Goal: Transaction & Acquisition: Purchase product/service

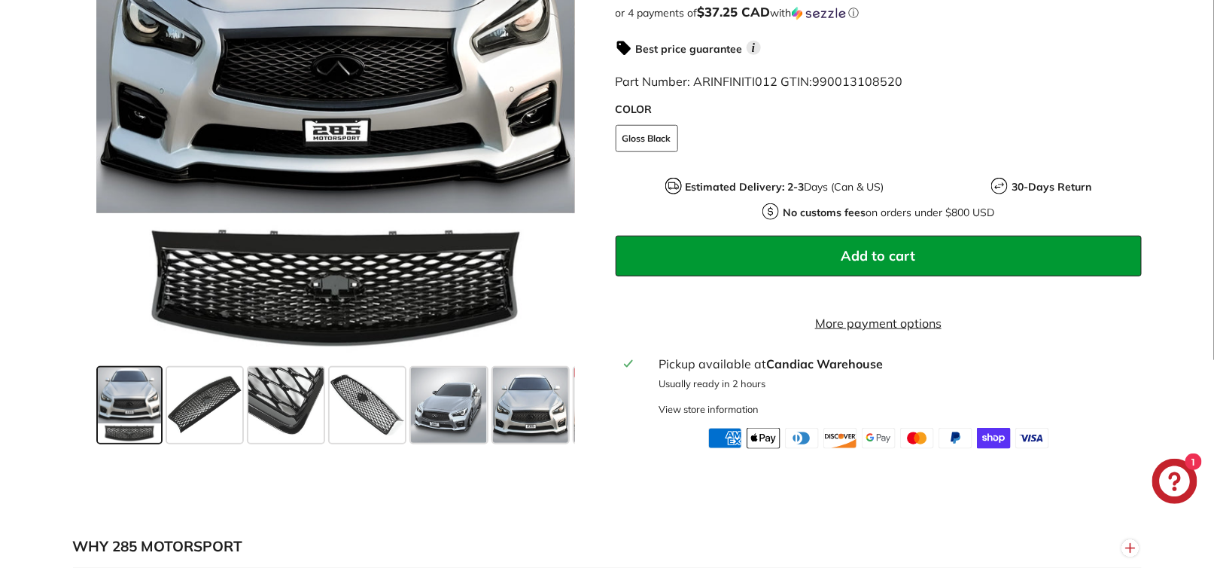
scroll to position [501, 0]
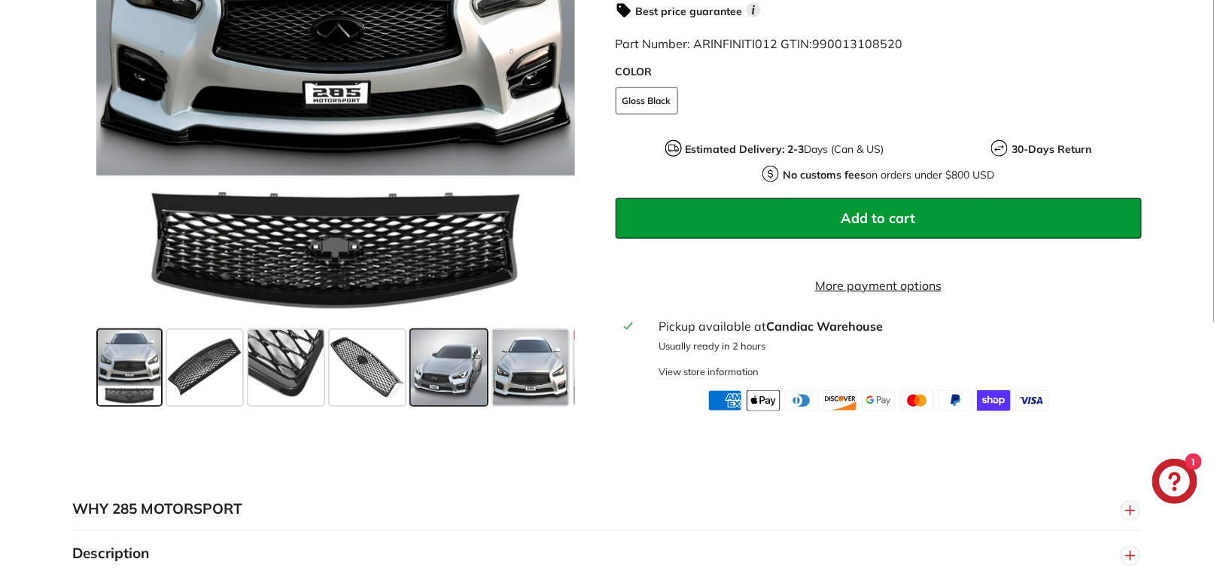
click at [427, 370] on span at bounding box center [448, 367] width 75 height 75
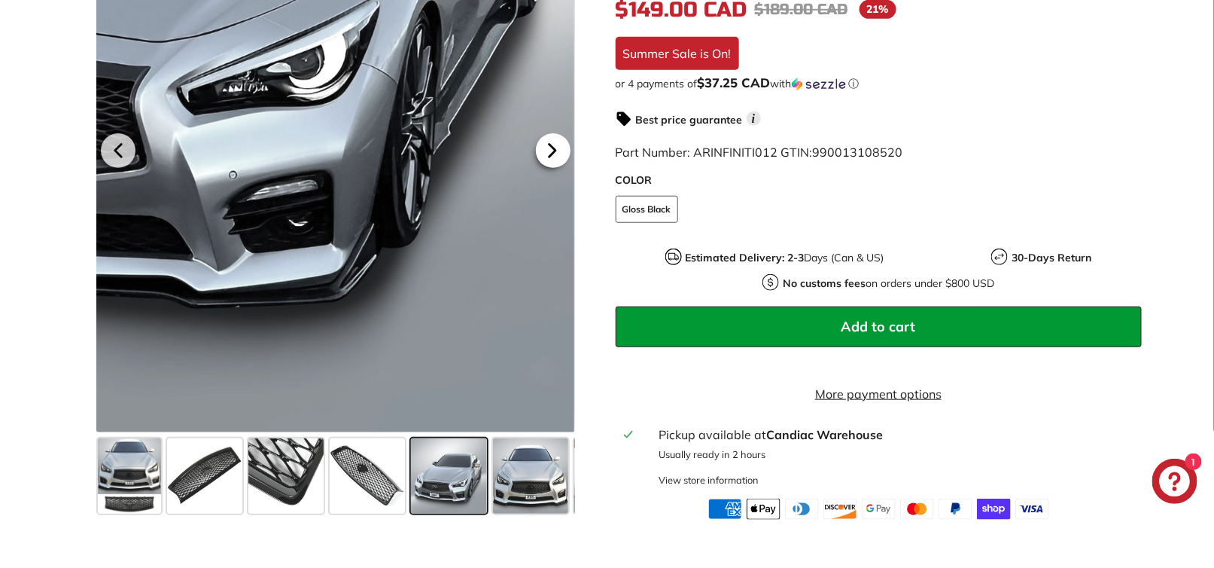
scroll to position [200, 0]
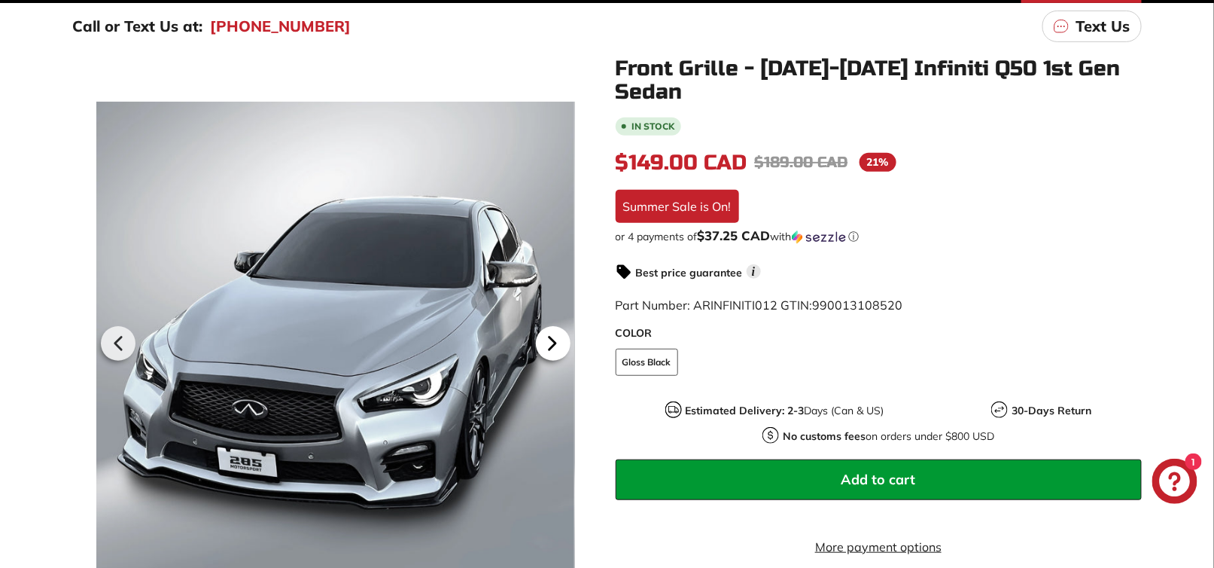
click at [547, 348] on icon at bounding box center [552, 343] width 35 height 35
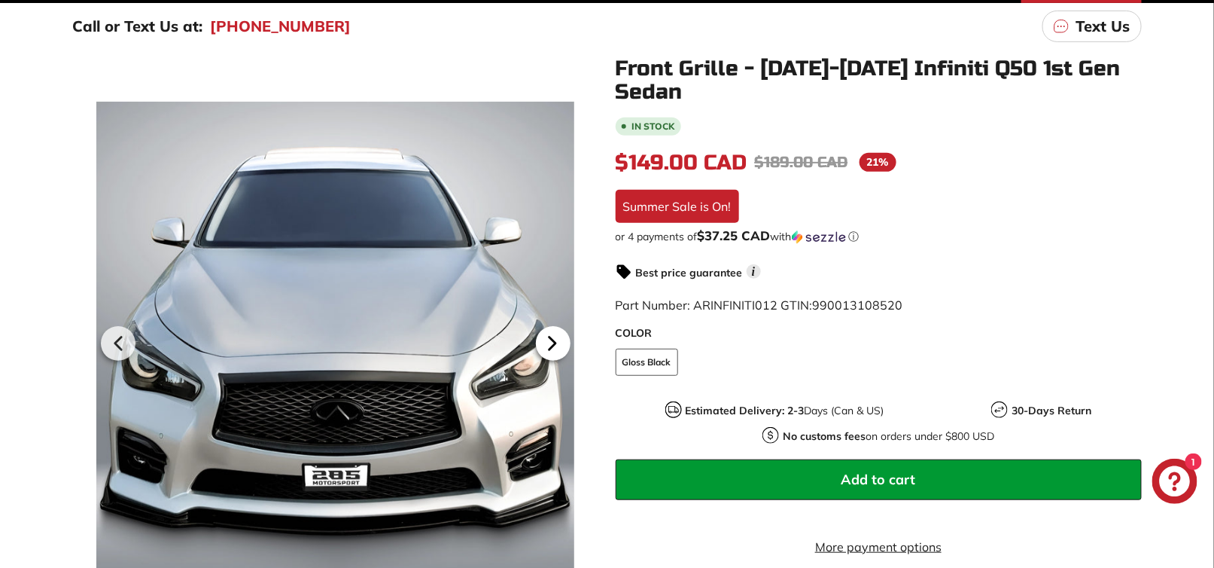
scroll to position [0, 77]
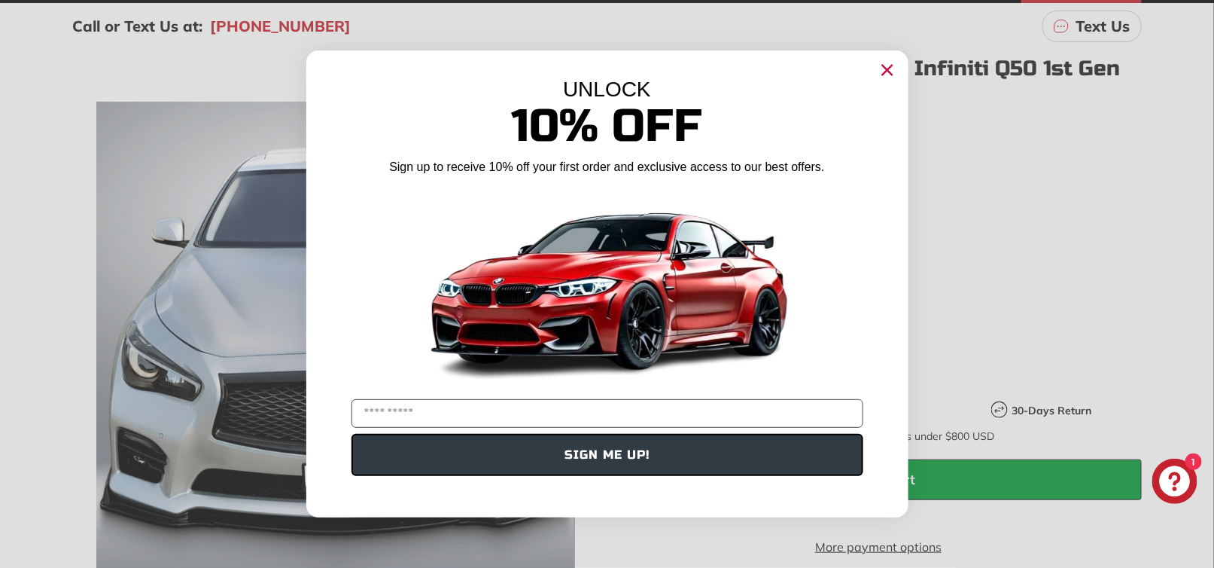
click at [887, 73] on circle "Close dialog" at bounding box center [887, 70] width 23 height 23
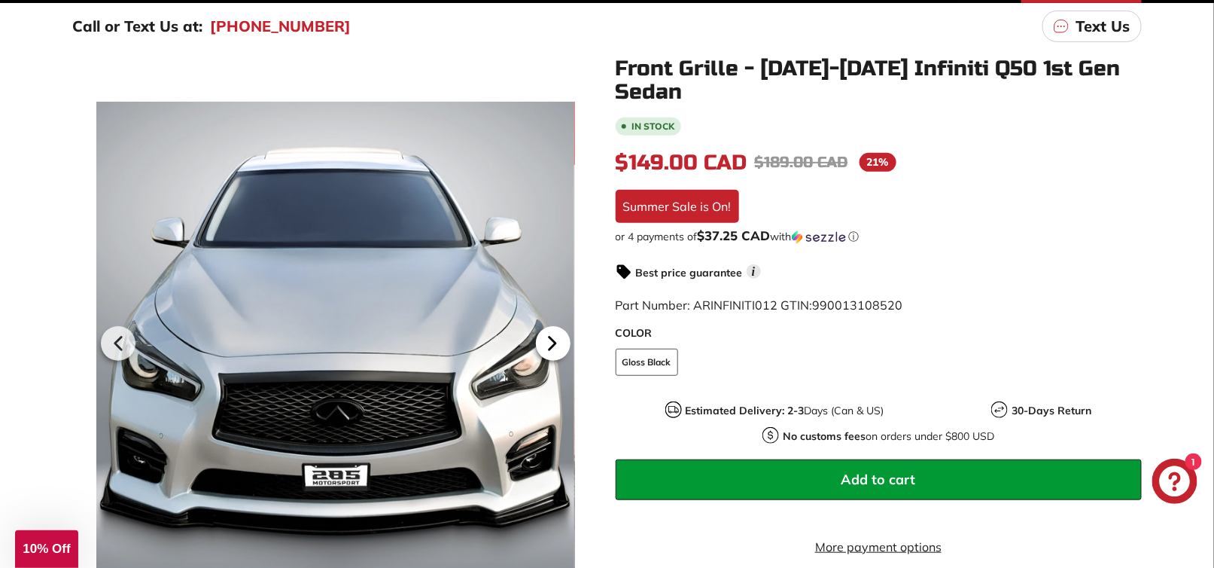
click at [559, 351] on icon at bounding box center [552, 343] width 35 height 35
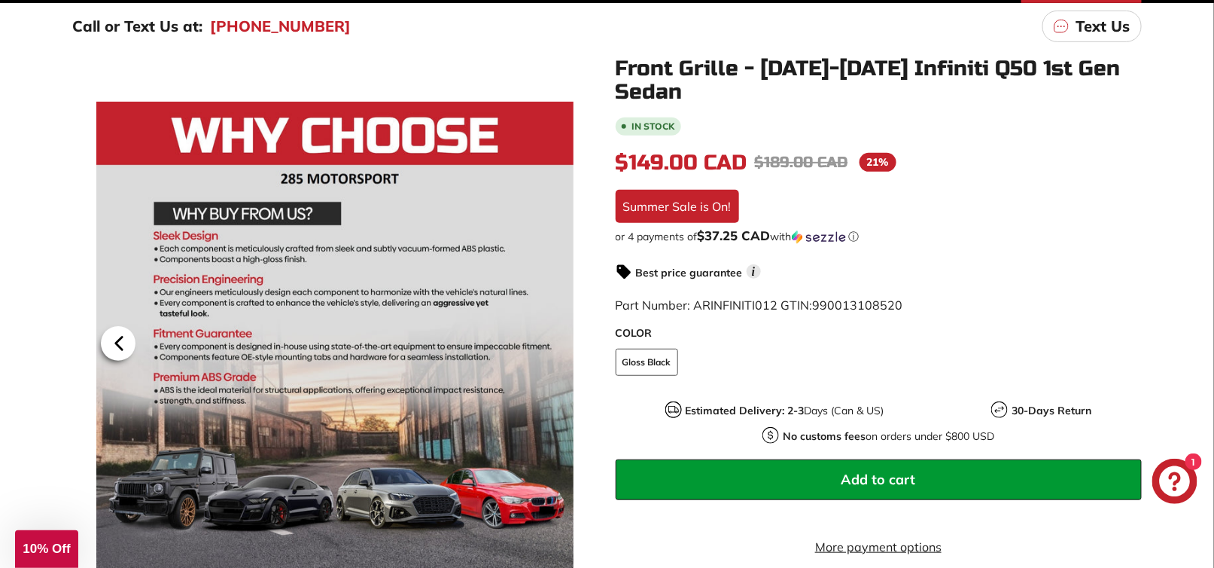
click at [122, 346] on icon at bounding box center [119, 343] width 35 height 35
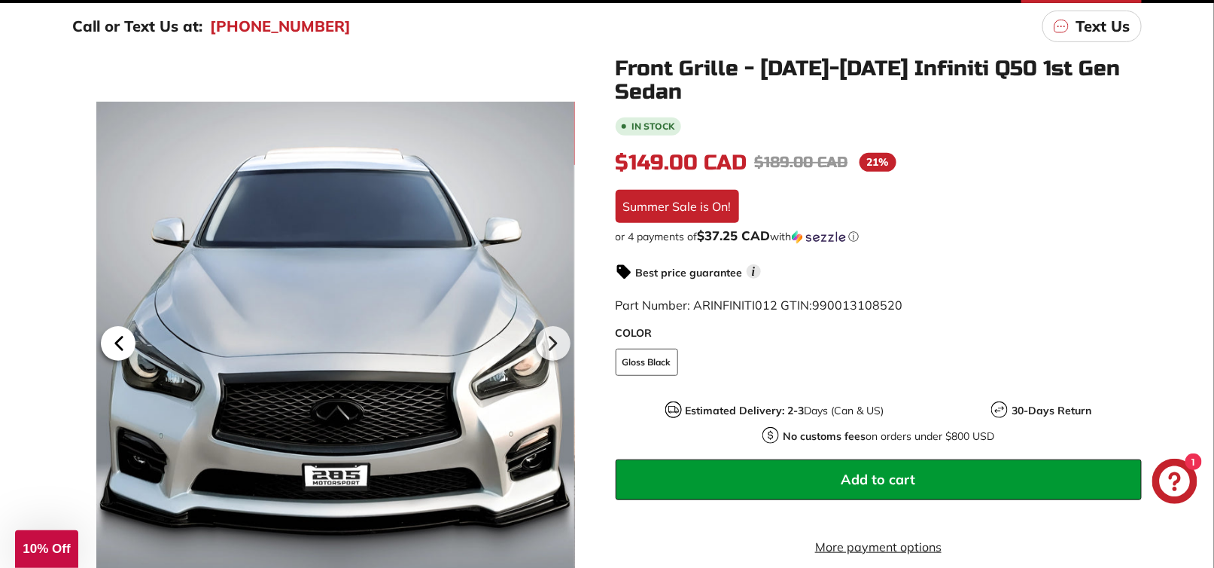
click at [122, 346] on icon at bounding box center [119, 343] width 35 height 35
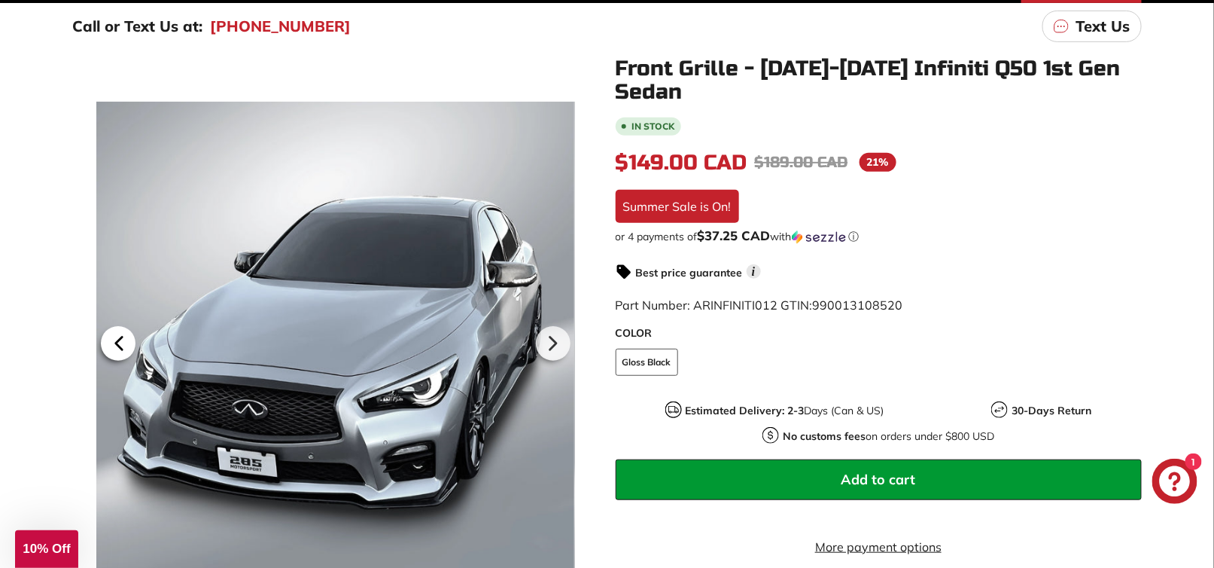
click at [122, 346] on icon at bounding box center [119, 343] width 35 height 35
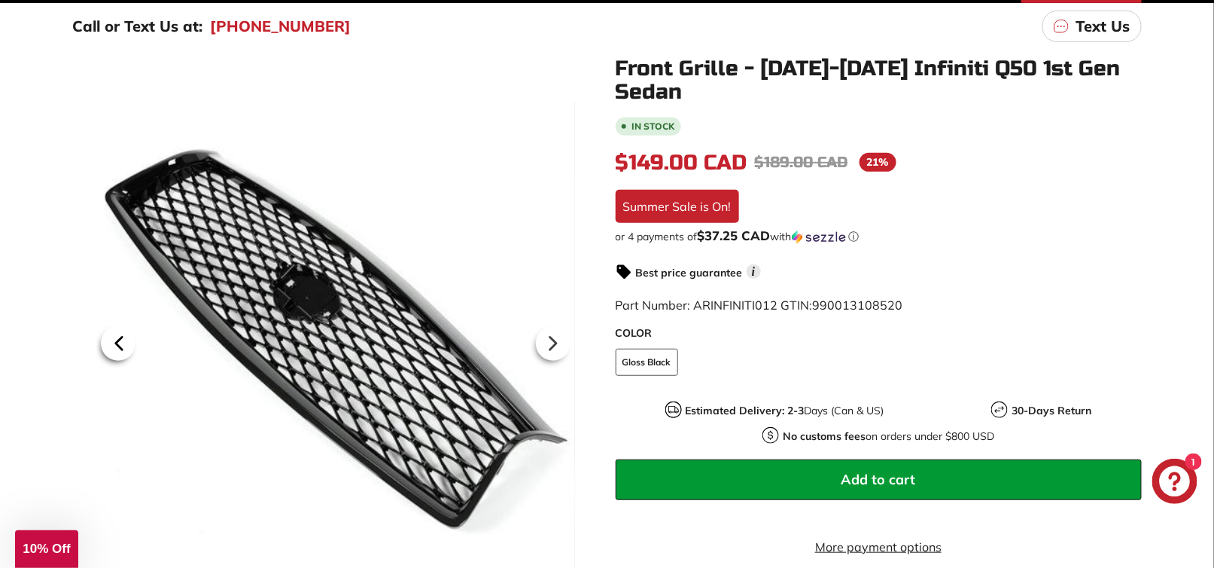
click at [123, 346] on icon at bounding box center [119, 343] width 35 height 35
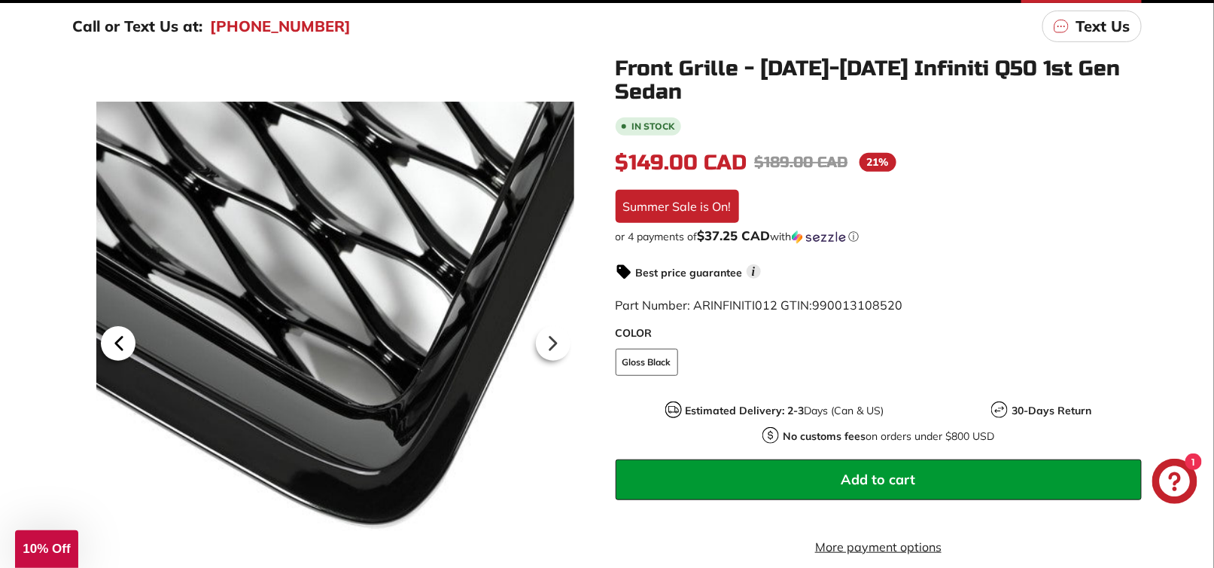
click at [123, 346] on icon at bounding box center [119, 343] width 35 height 35
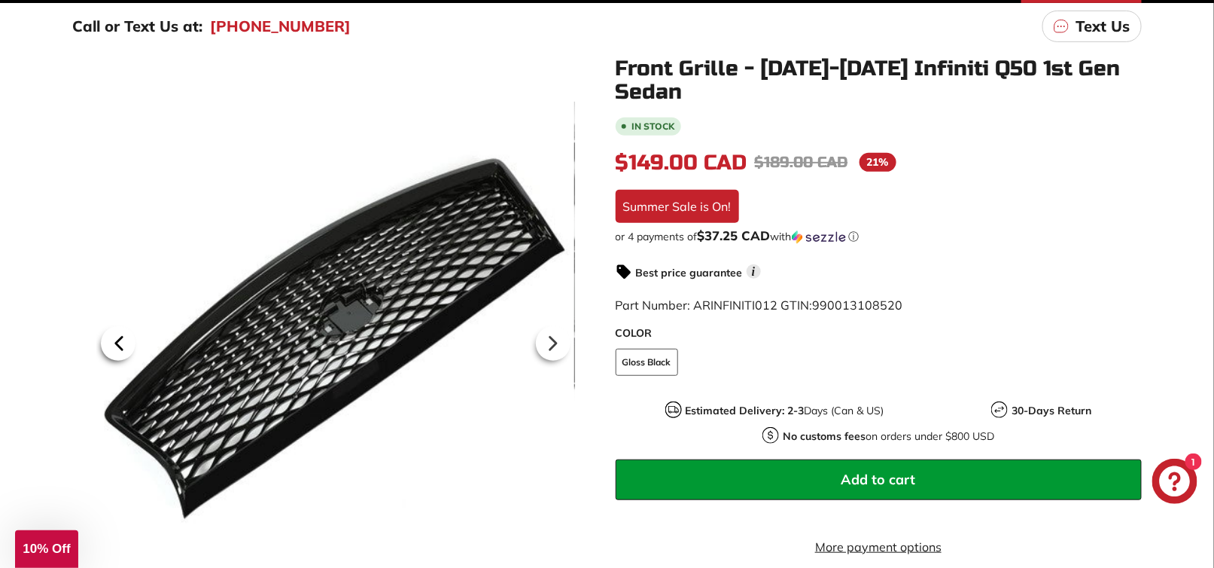
scroll to position [0, 0]
click at [123, 346] on icon at bounding box center [119, 343] width 35 height 35
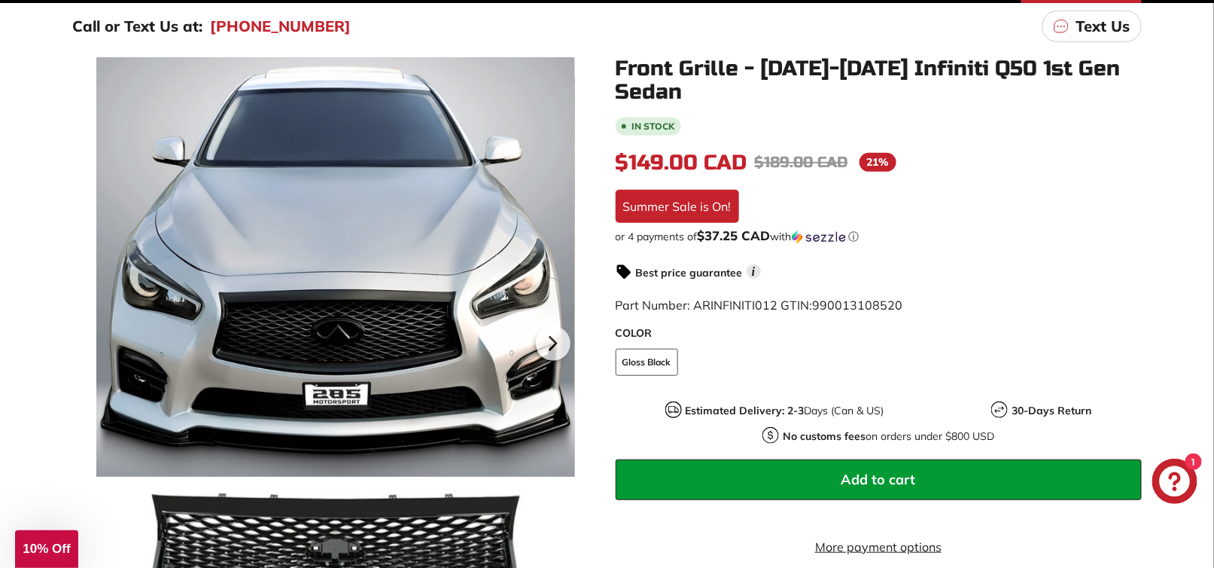
click at [123, 346] on div at bounding box center [335, 341] width 479 height 568
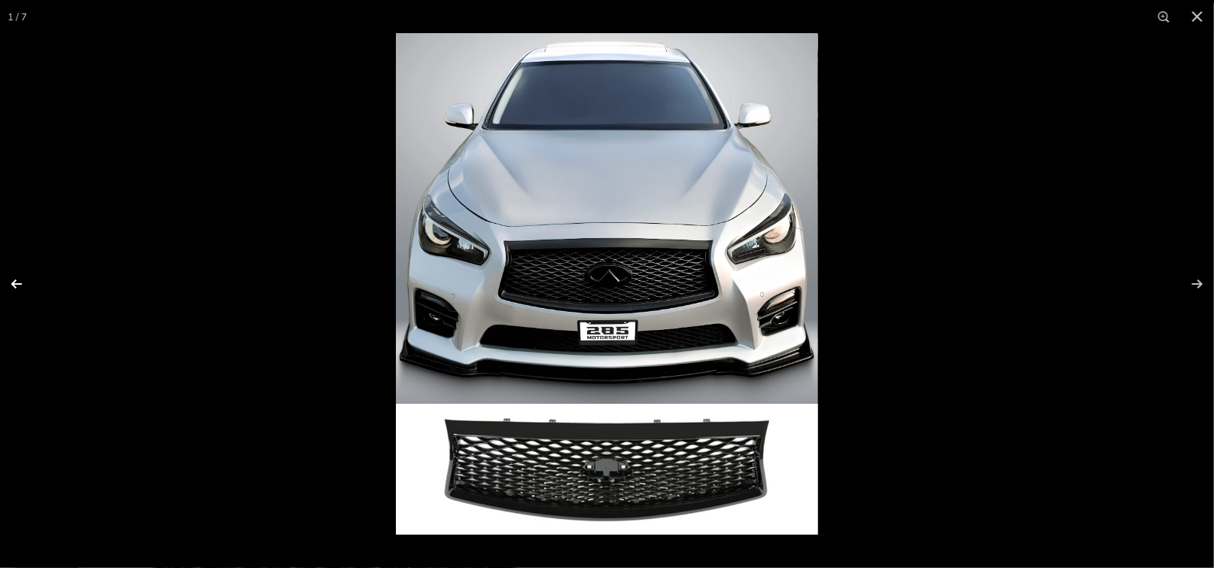
click at [20, 283] on button at bounding box center [26, 283] width 53 height 75
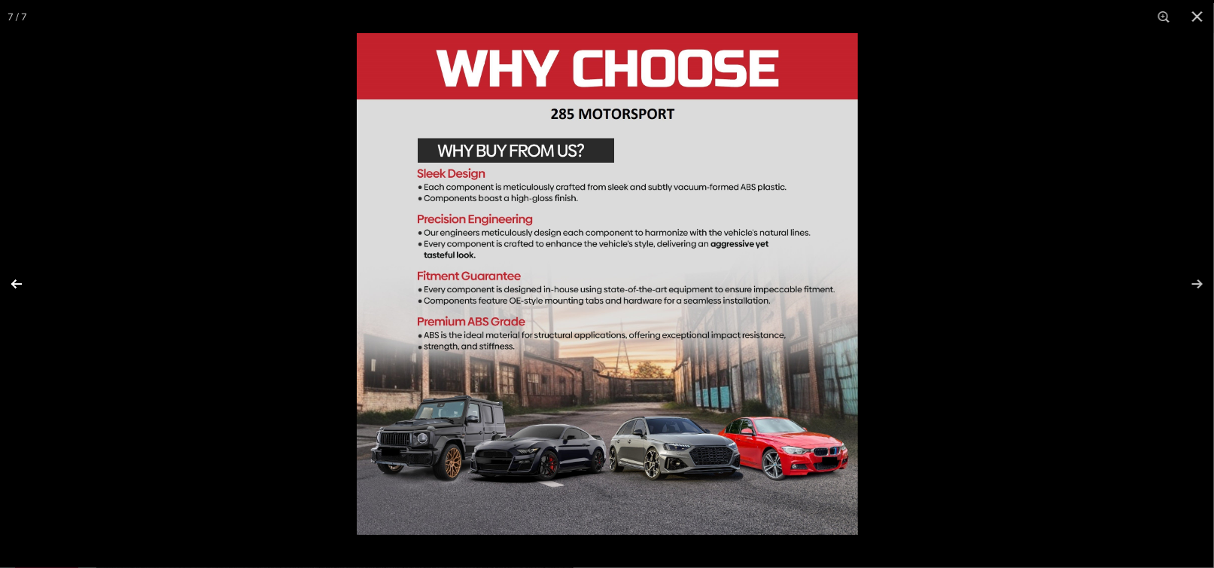
scroll to position [0, 77]
click at [20, 283] on button at bounding box center [26, 283] width 53 height 75
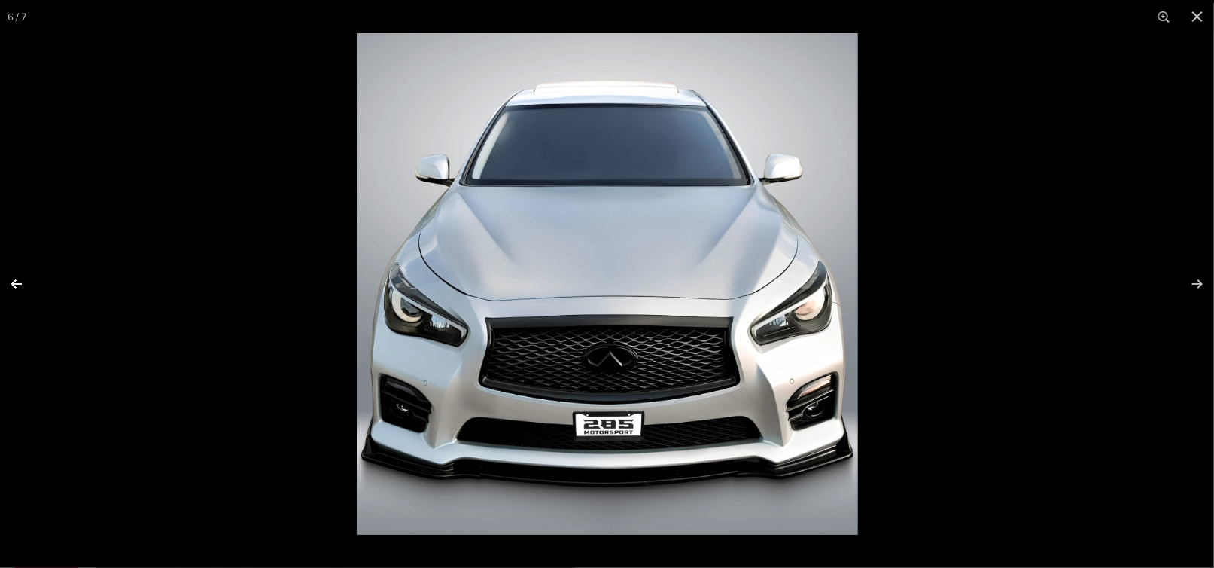
click at [20, 282] on button at bounding box center [26, 283] width 53 height 75
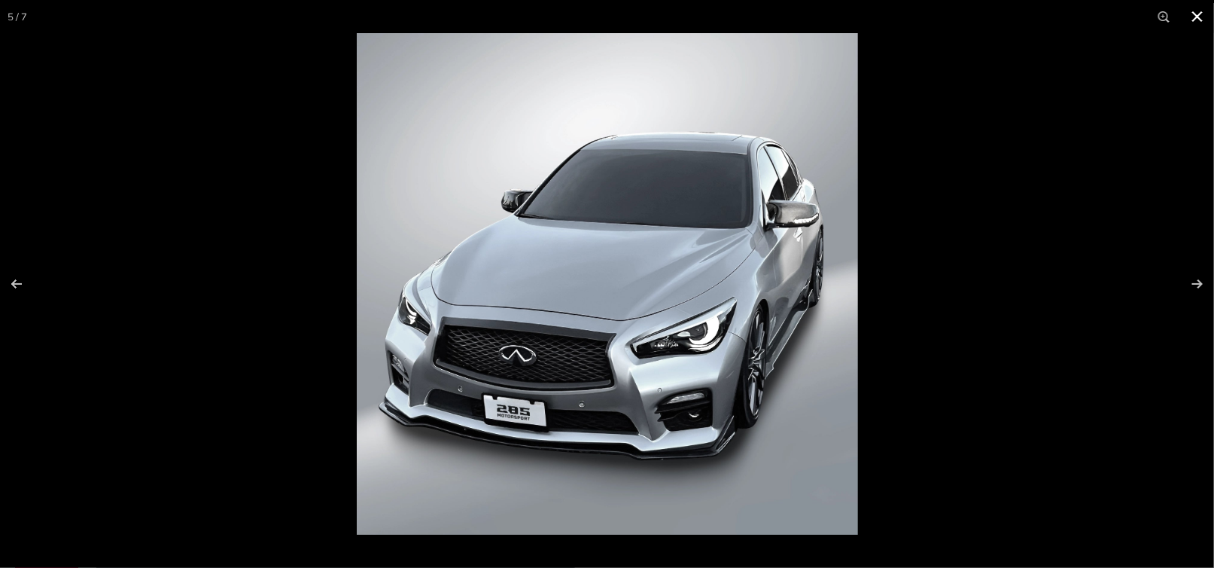
click at [1198, 17] on button at bounding box center [1197, 16] width 33 height 33
